Goal: Information Seeking & Learning: Learn about a topic

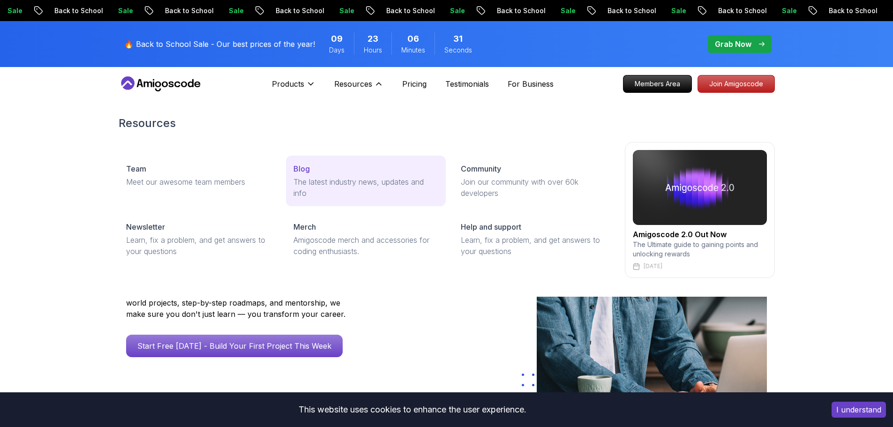
click at [299, 178] on p "The latest industry news, updates and info" at bounding box center [366, 187] width 145 height 23
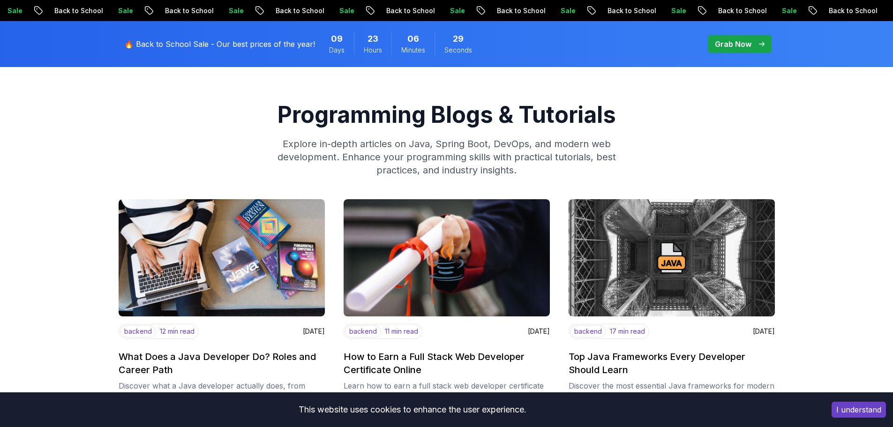
scroll to position [94, 0]
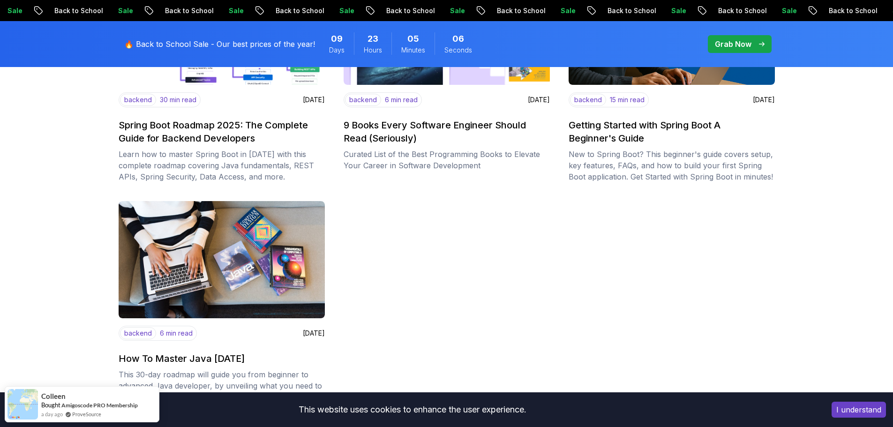
scroll to position [1313, 0]
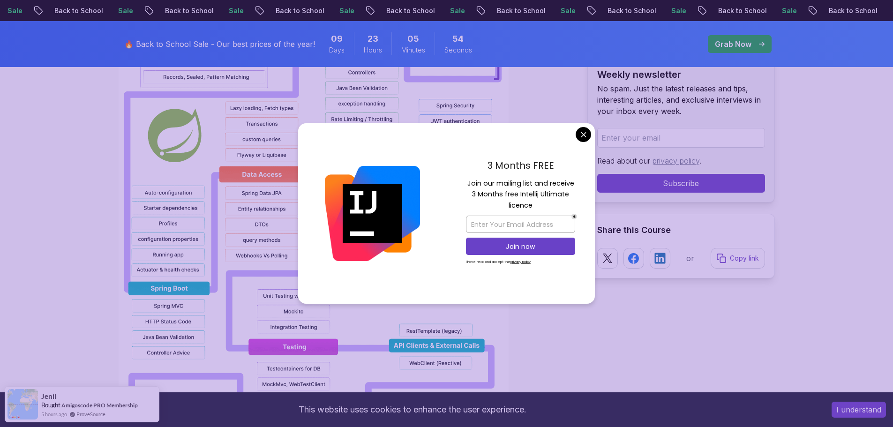
scroll to position [797, 0]
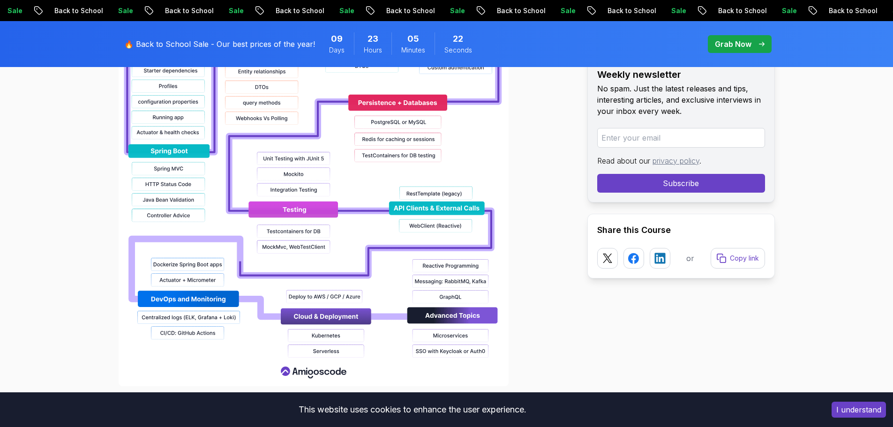
scroll to position [1032, 0]
